Goal: Information Seeking & Learning: Learn about a topic

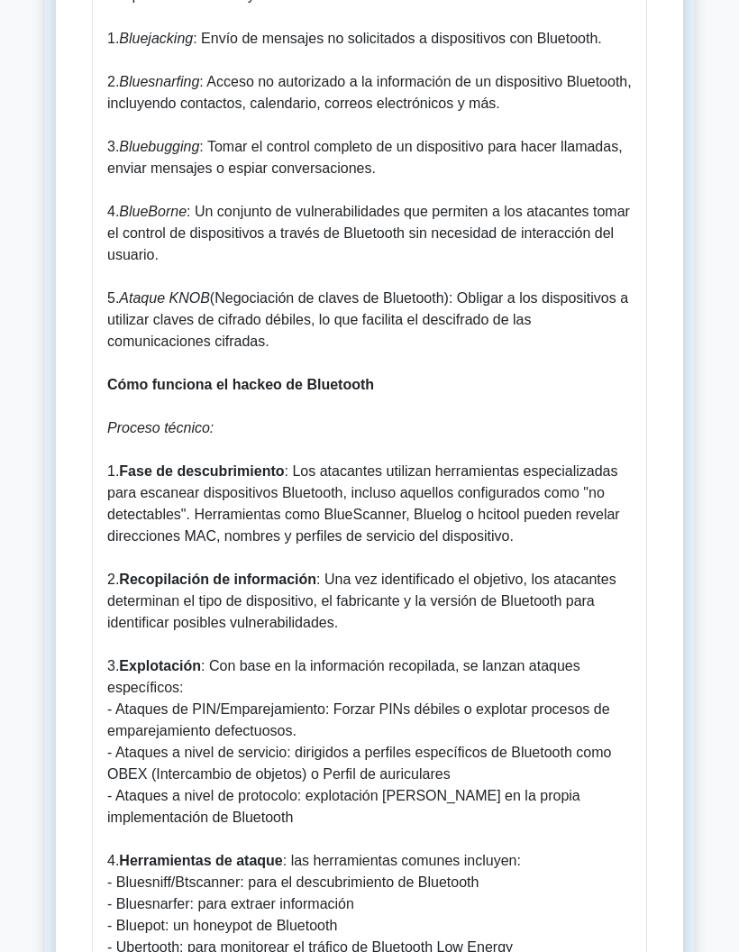
scroll to position [1612, 0]
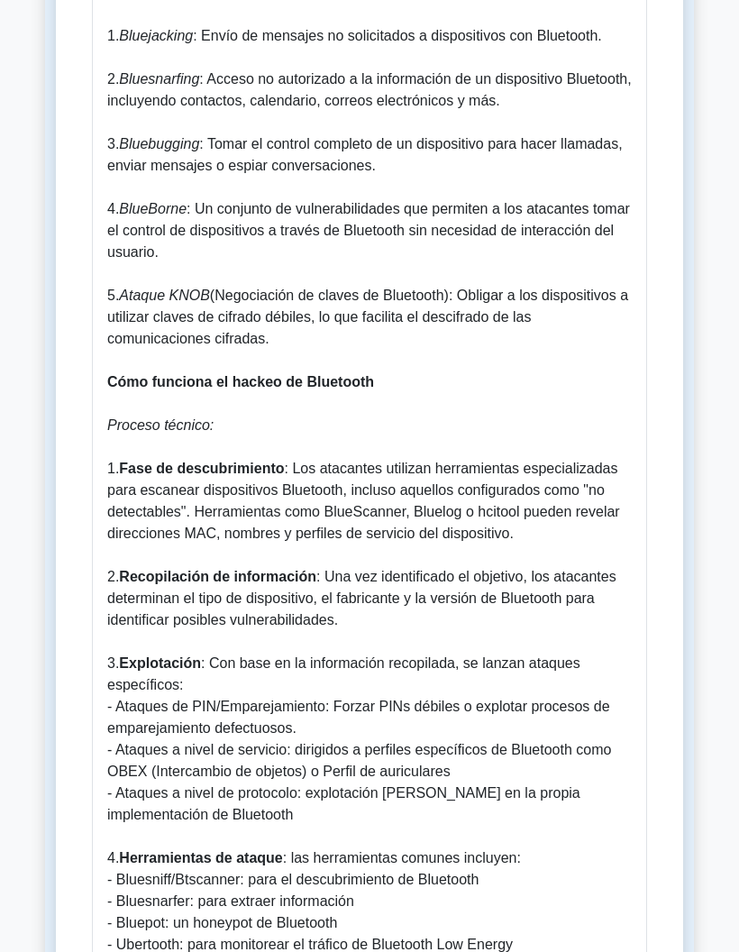
click at [706, 193] on main "Volver a la piratería de redes inalámbricas Hackeo de Bluetooth 5 minutos 5 pre…" at bounding box center [369, 524] width 739 height 4173
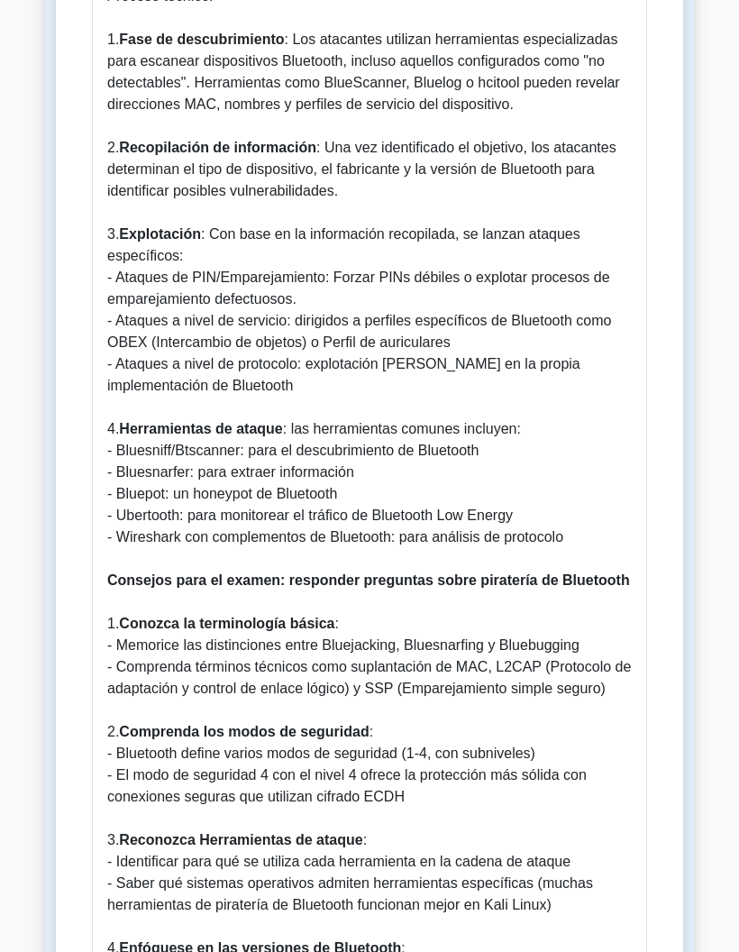
scroll to position [2042, 0]
click at [703, 611] on main "Volver a la piratería de redes inalámbricas Hackeo de Bluetooth 5 minutos 5 pre…" at bounding box center [369, 94] width 739 height 4173
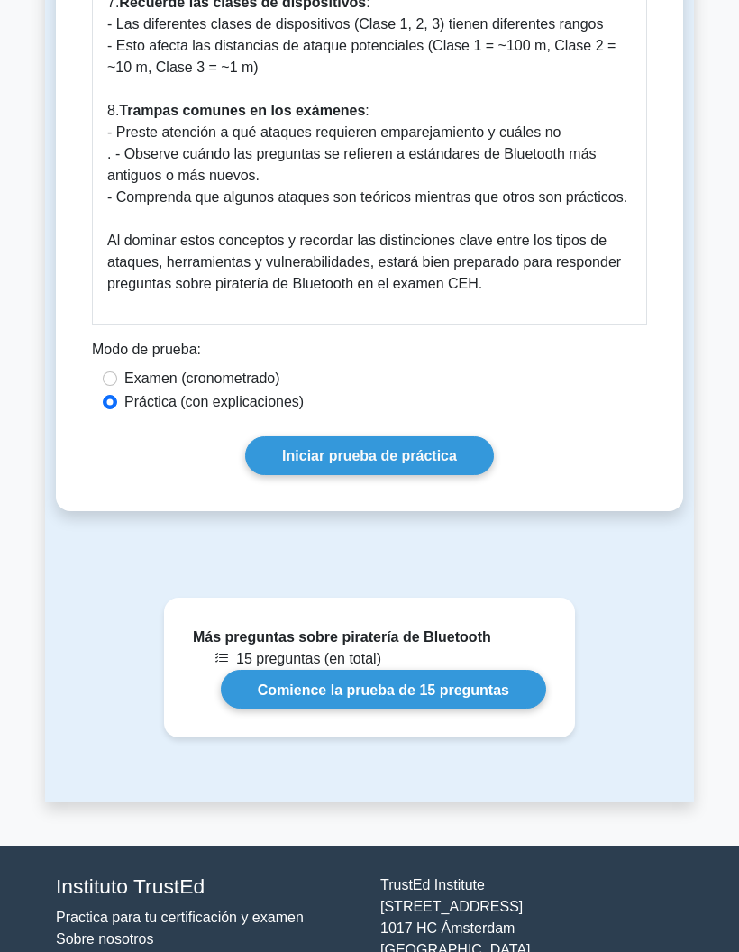
scroll to position [3375, 0]
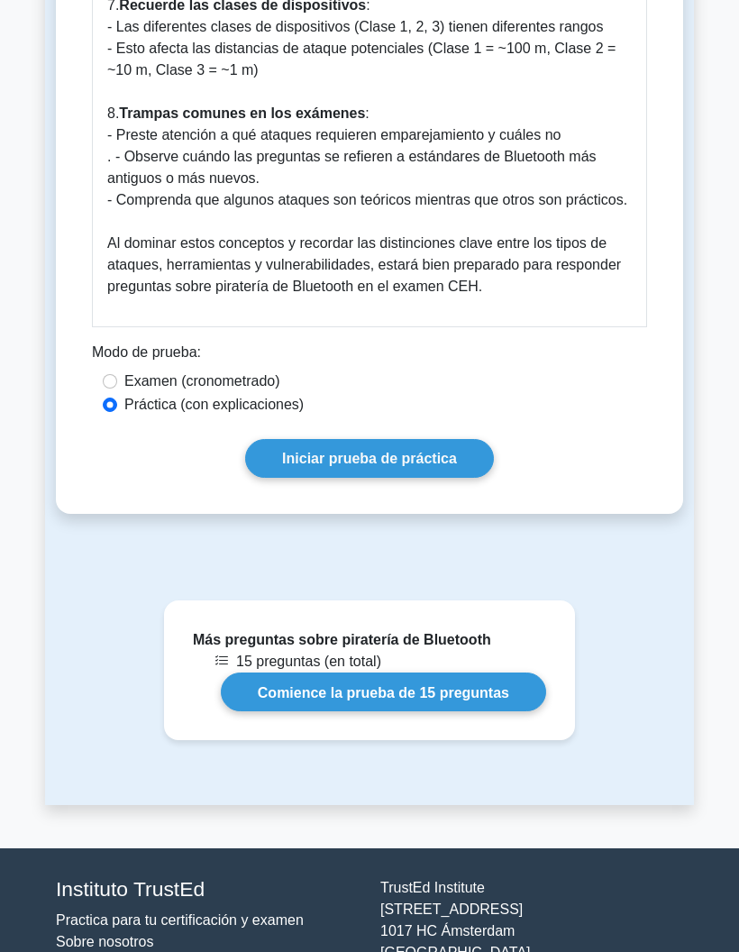
click at [421, 466] on font "Iniciar prueba de práctica" at bounding box center [369, 458] width 175 height 15
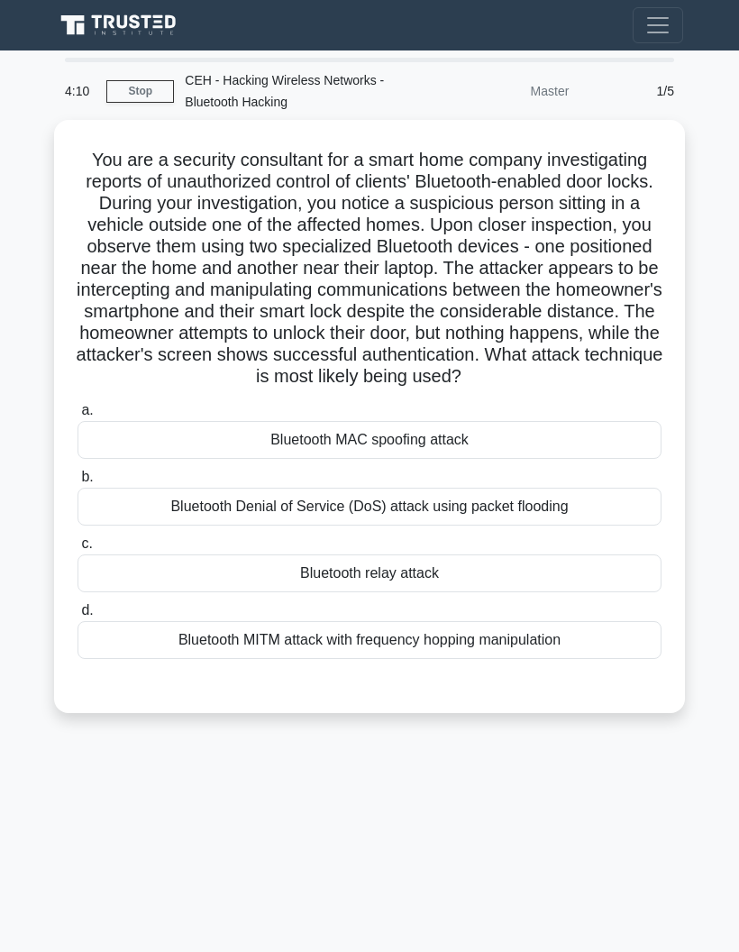
click at [600, 659] on div "Bluetooth MITM attack with frequency hopping manipulation" at bounding box center [370, 640] width 584 height 38
click at [78, 617] on input "d. Bluetooth MITM attack with frequency hopping manipulation" at bounding box center [78, 611] width 0 height 12
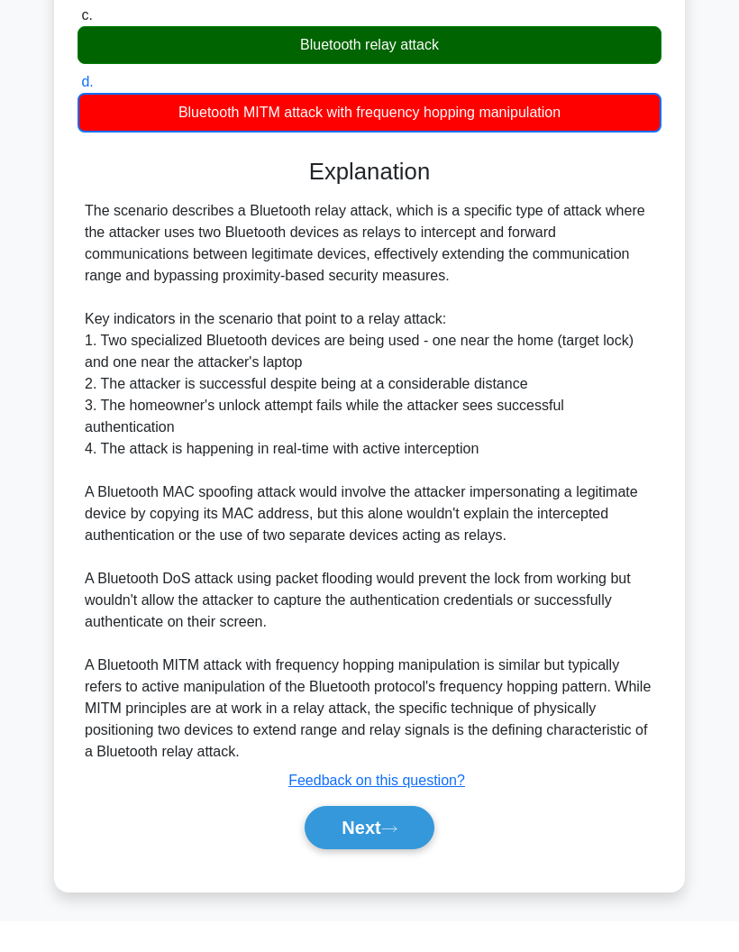
scroll to position [584, 0]
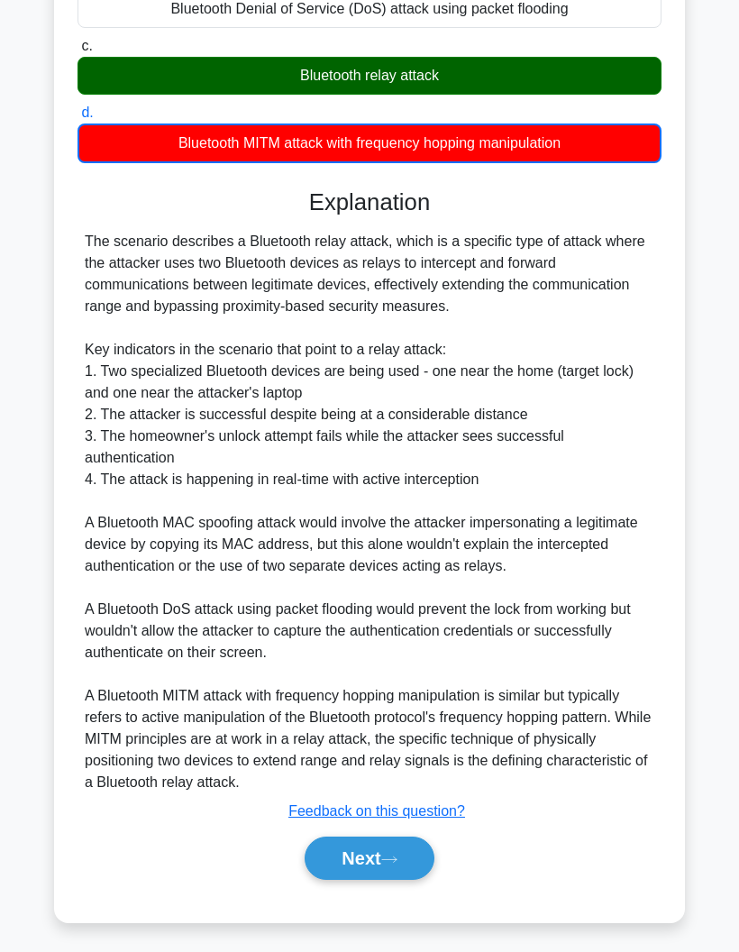
click at [407, 871] on button "Next" at bounding box center [369, 858] width 129 height 43
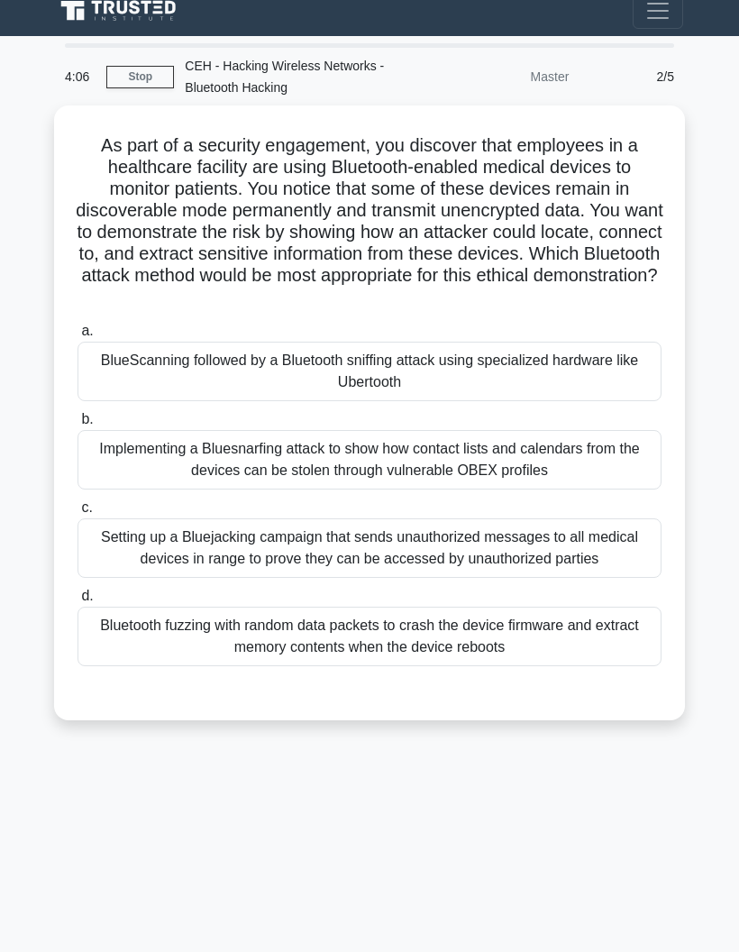
scroll to position [72, 0]
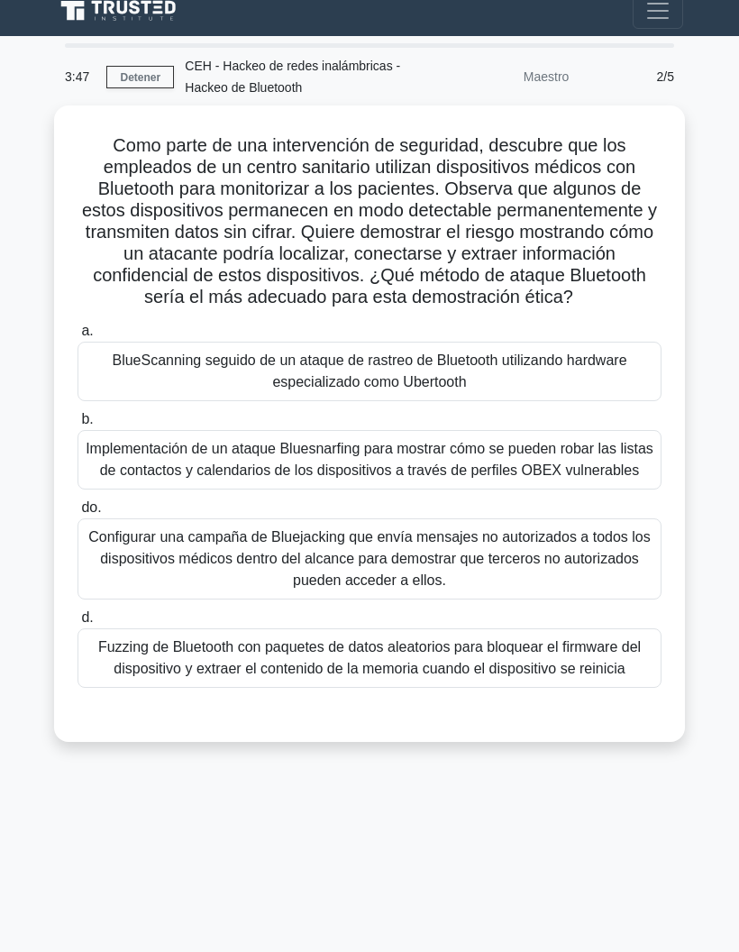
click at [716, 174] on main "3:47 Detener CEH - Hackeo de redes inalámbricas - Hackeo de Bluetooth Maestro 2…" at bounding box center [369, 494] width 739 height 916
click at [712, 178] on main "3:46 Detener CEH - Hackeo de redes inalámbricas - Hackeo de Bluetooth Maestro 2…" at bounding box center [369, 494] width 739 height 916
click at [563, 556] on font "Configurar una campaña de Bluejacking que envía mensajes no autorizados a todos…" at bounding box center [370, 559] width 568 height 65
click at [78, 514] on input "do. Configurar una campaña de Bluejacking que envía mensajes no autorizados a t…" at bounding box center [78, 508] width 0 height 12
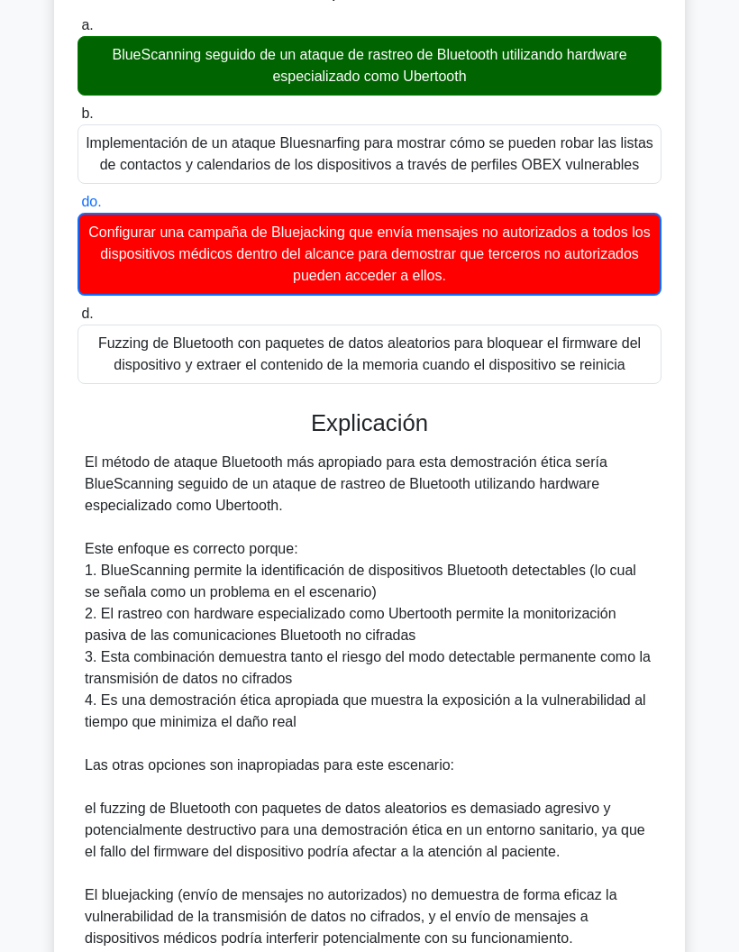
scroll to position [601, 0]
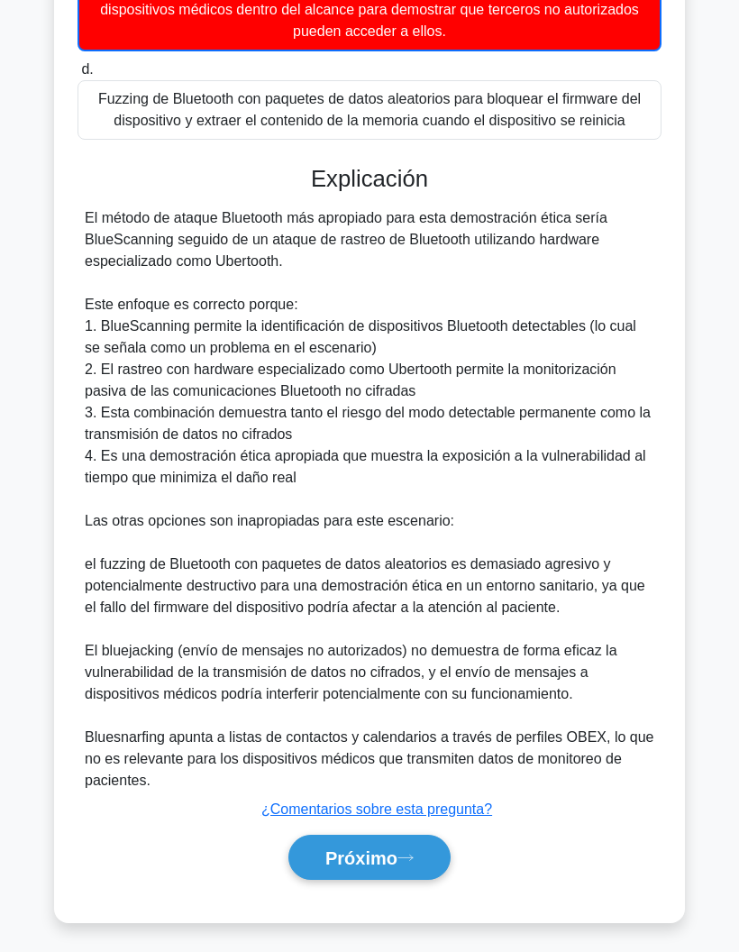
click at [380, 868] on font "Próximo" at bounding box center [361, 858] width 72 height 20
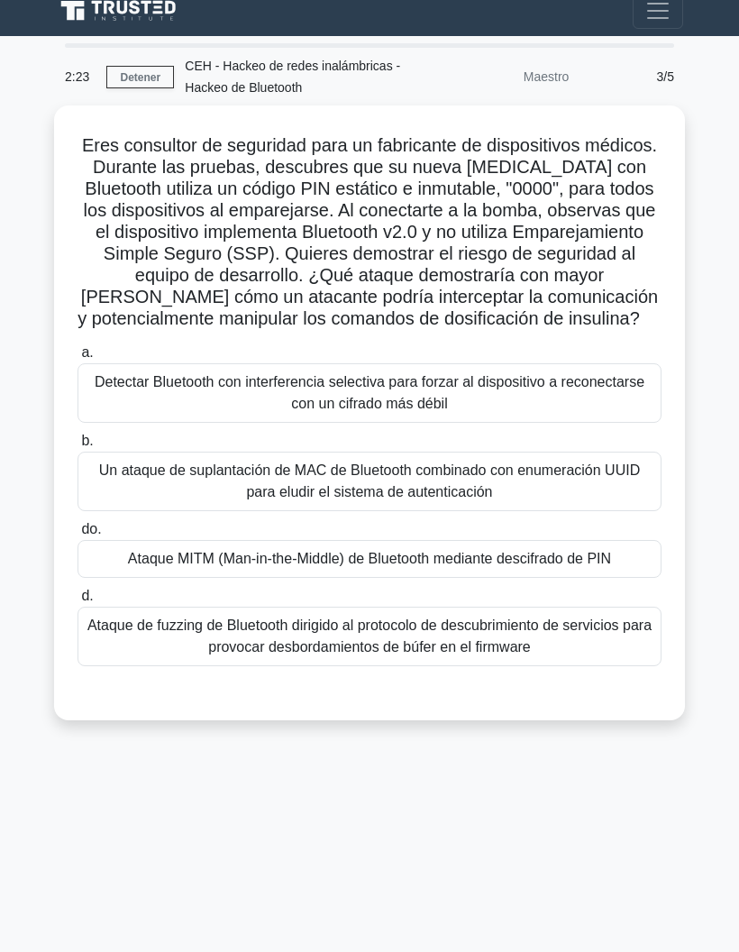
click at [128, 551] on font "Ataque MITM (Man-in-the-Middle) de Bluetooth mediante descifrado de PIN" at bounding box center [369, 558] width 483 height 15
click at [78, 536] on input "do. Ataque MITM (Man-in-the-Middle) de Bluetooth mediante descifrado de PIN" at bounding box center [78, 530] width 0 height 12
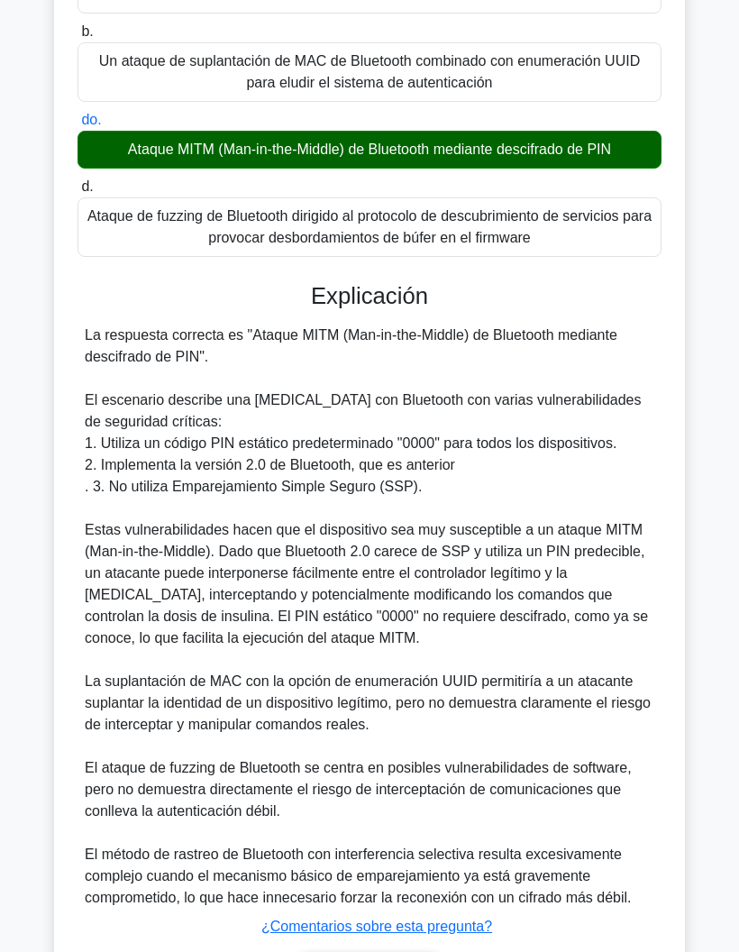
scroll to position [578, 0]
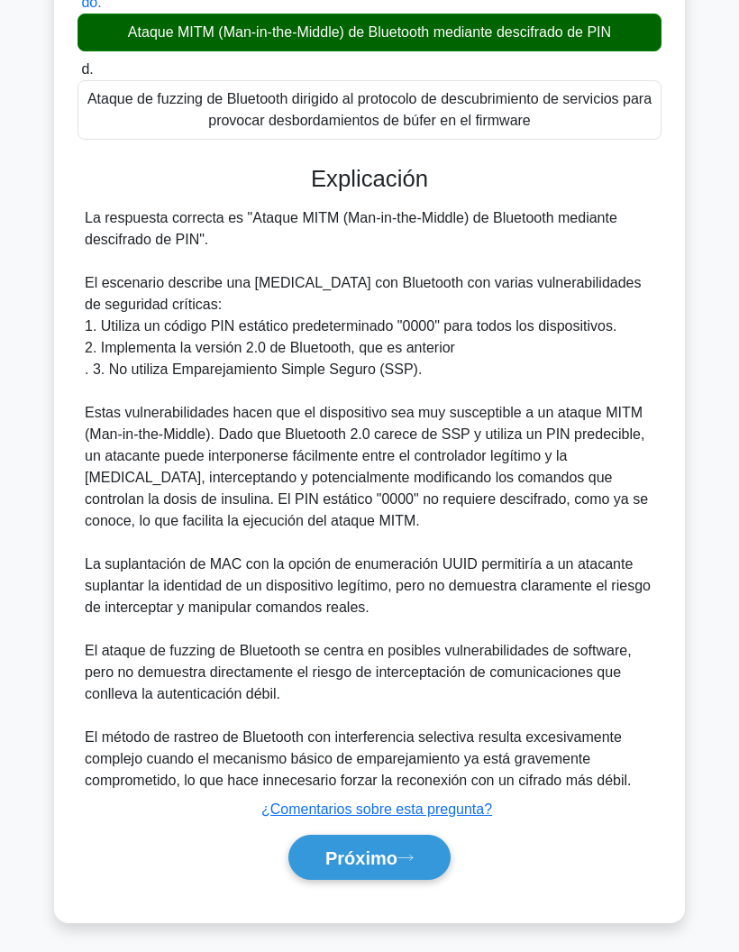
click at [344, 868] on font "Próximo" at bounding box center [361, 858] width 72 height 20
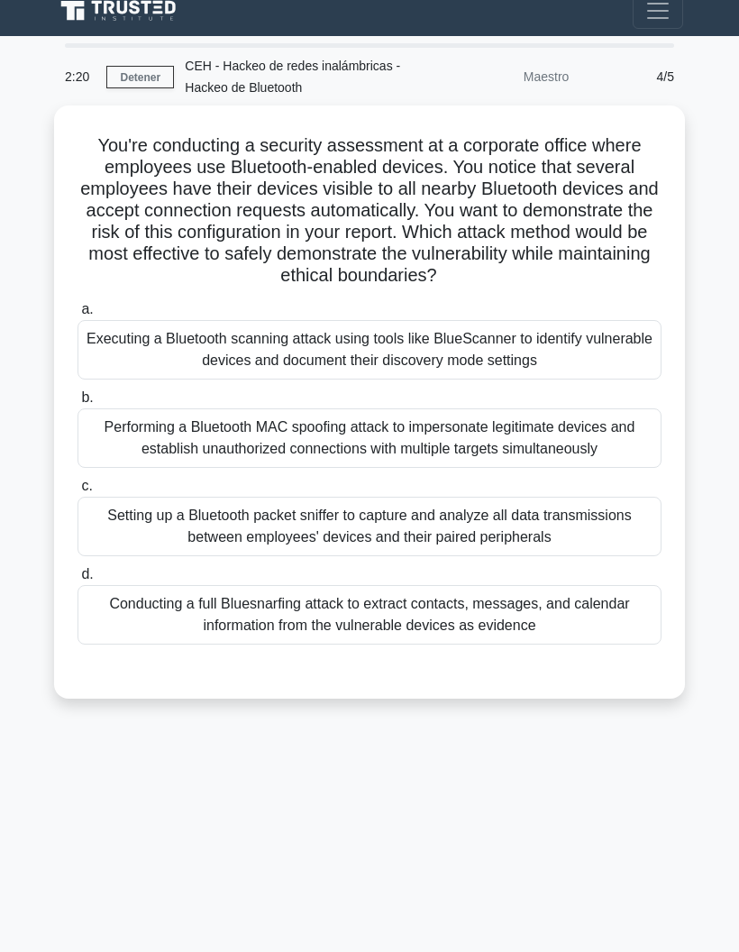
scroll to position [72, 0]
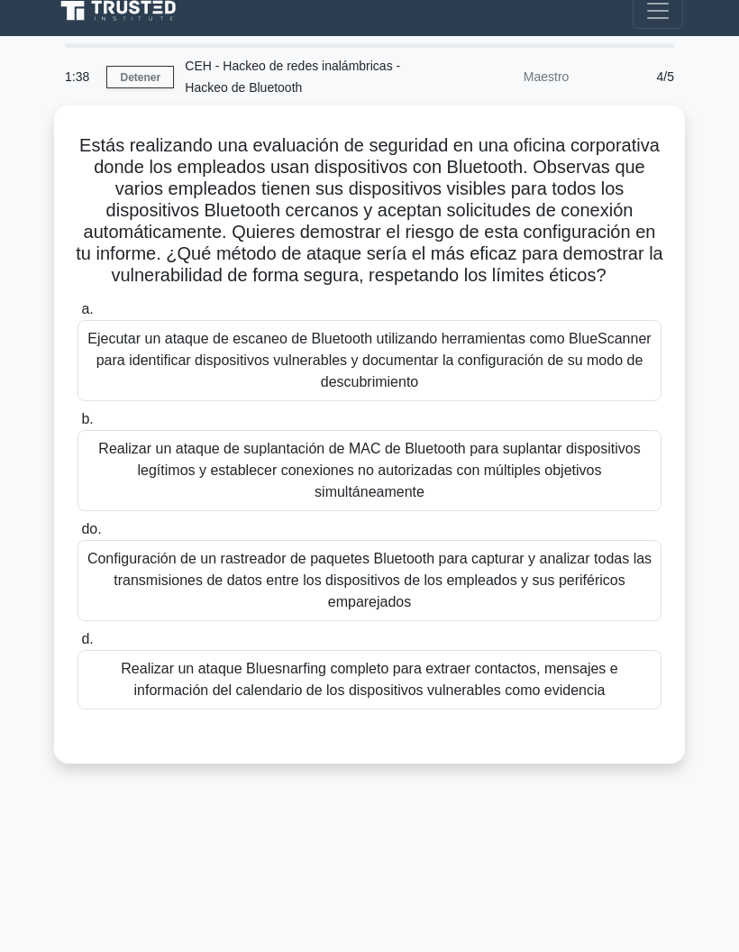
click at [134, 556] on font "Configuración de un rastreador de paquetes Bluetooth para capturar y analizar t…" at bounding box center [369, 580] width 564 height 59
click at [78, 536] on input "do. Configuración de un rastreador de paquetes Bluetooth para capturar y analiz…" at bounding box center [78, 530] width 0 height 12
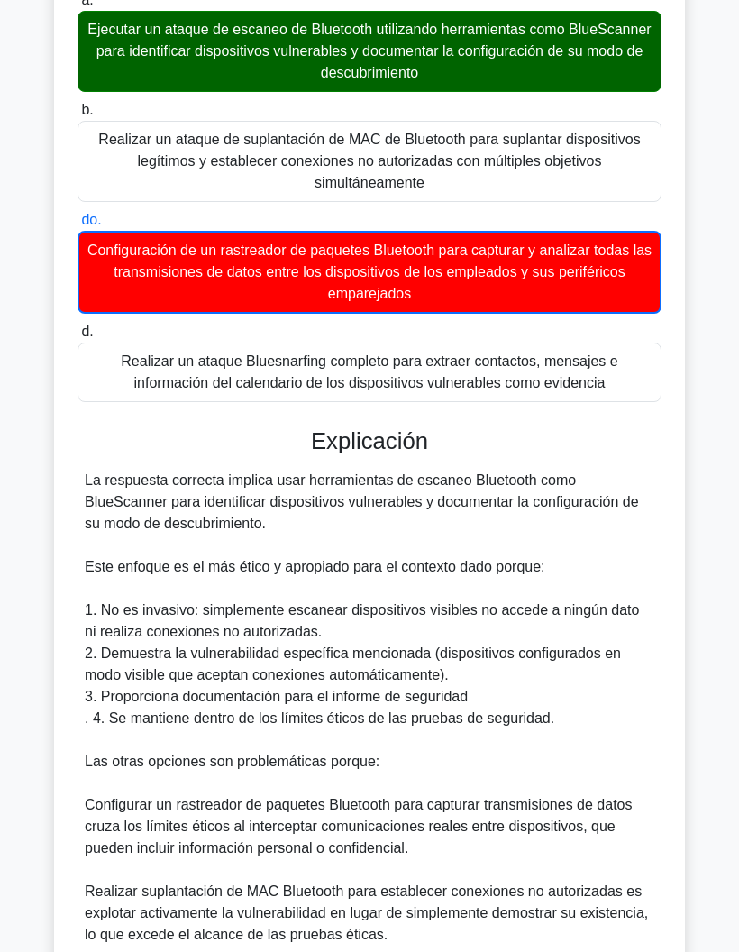
scroll to position [580, 0]
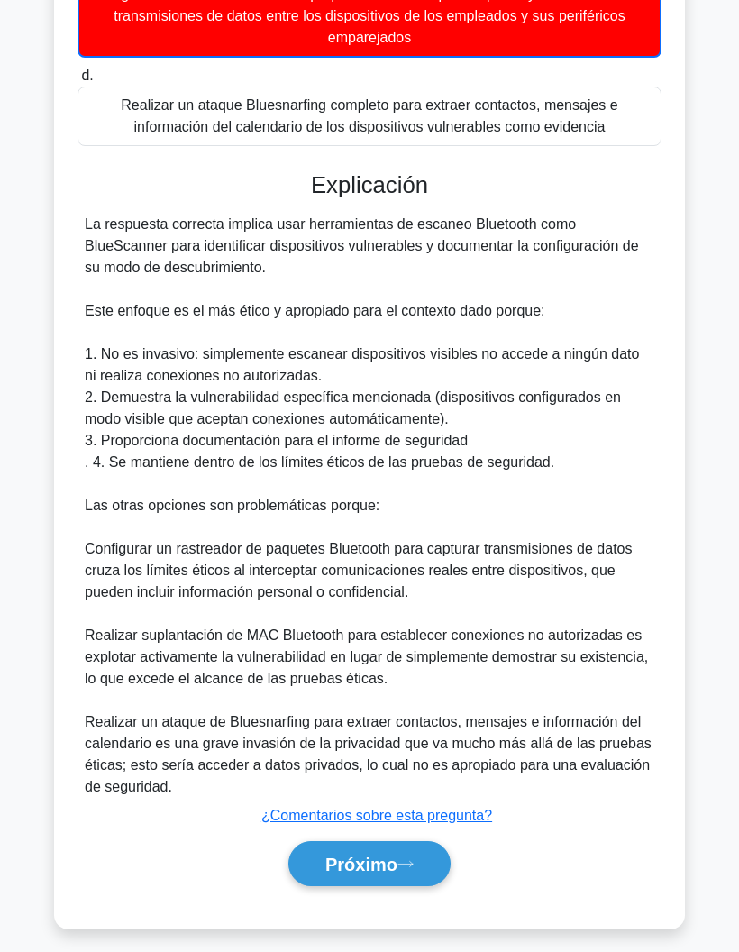
click at [325, 875] on font "Próximo" at bounding box center [361, 865] width 72 height 20
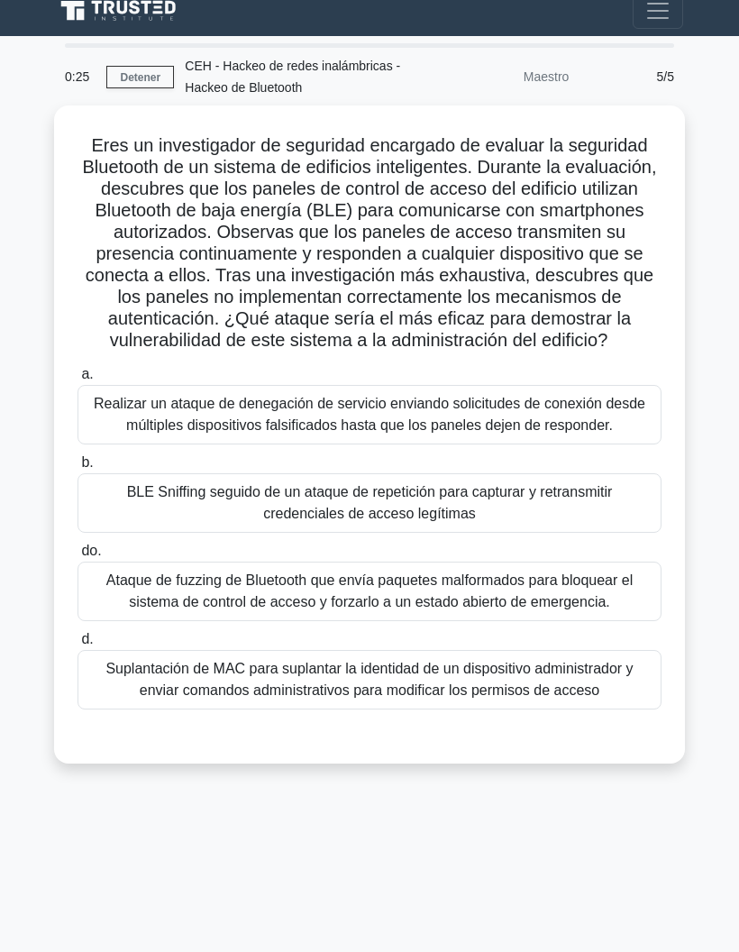
click at [646, 243] on font "Eres un investigador de seguridad encargado de evaluar la seguridad Bluetooth d…" at bounding box center [369, 242] width 574 height 215
click at [578, 701] on font "Suplantación de MAC para suplantar la identidad de un dispositivo administrador…" at bounding box center [370, 679] width 568 height 43
click at [78, 646] on input "d. Suplantación de MAC para suplantar la identidad de un dispositivo administra…" at bounding box center [78, 640] width 0 height 12
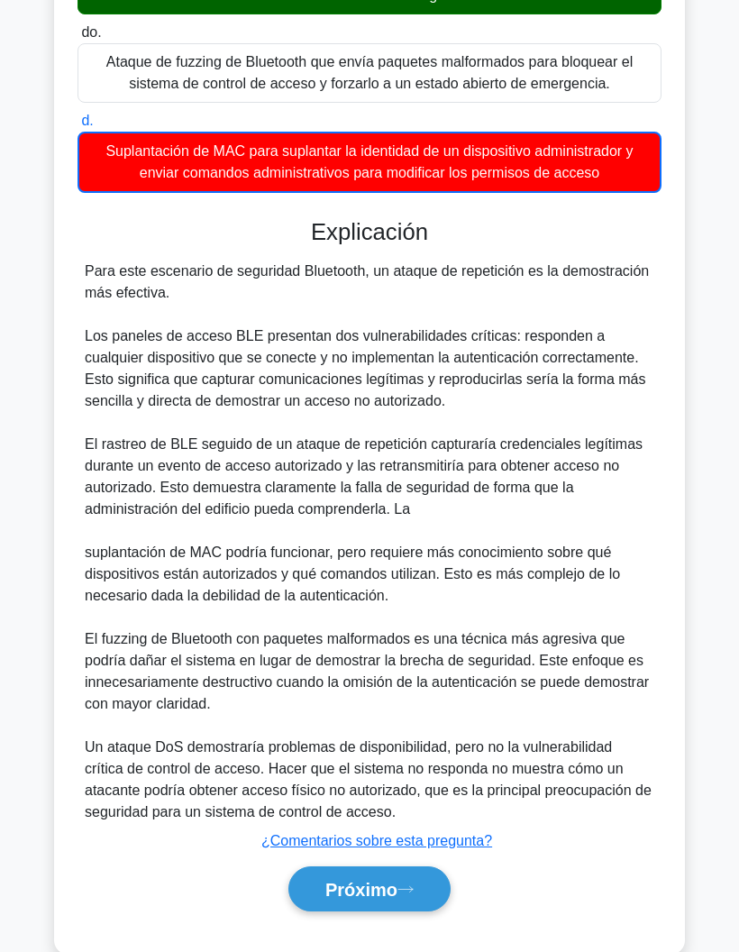
scroll to position [645, 0]
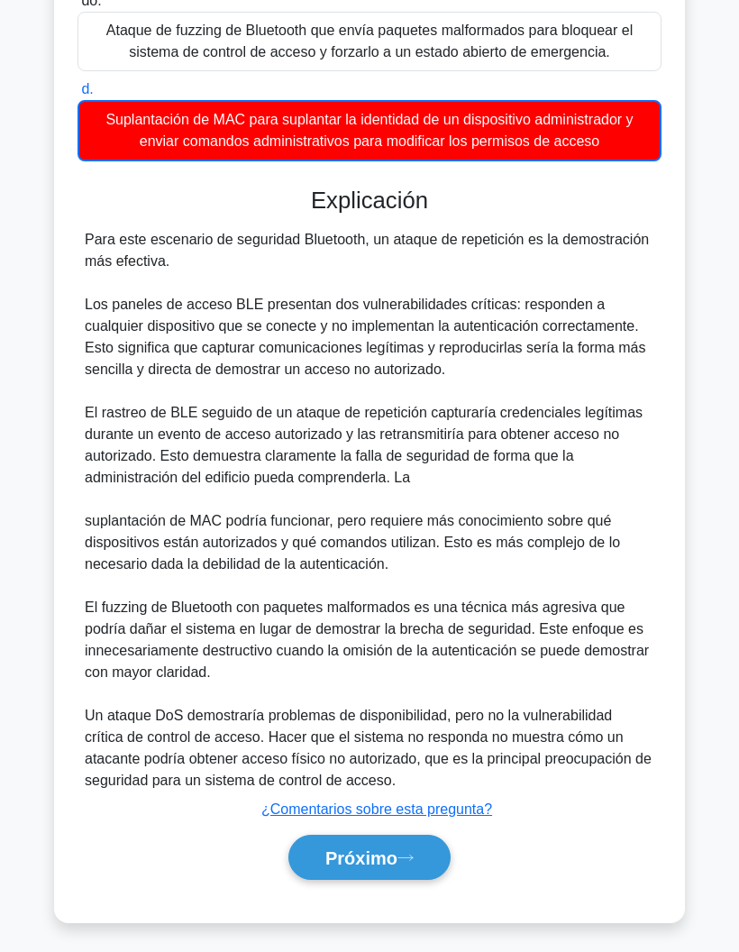
click at [386, 868] on font "Próximo" at bounding box center [361, 858] width 72 height 20
